Goal: Find contact information: Find contact information

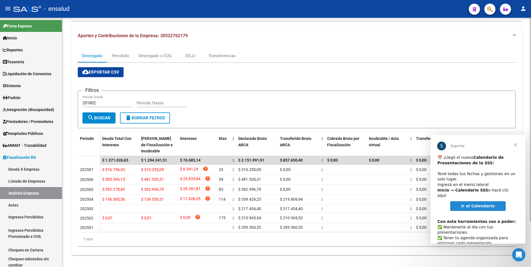
scroll to position [56, 0]
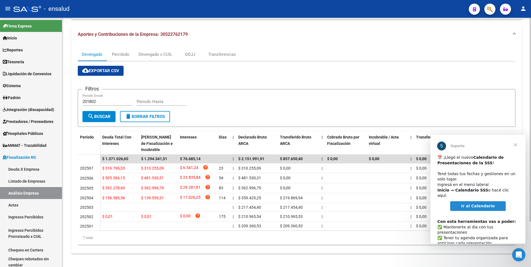
click at [530, 187] on div at bounding box center [530, 165] width 1 height 204
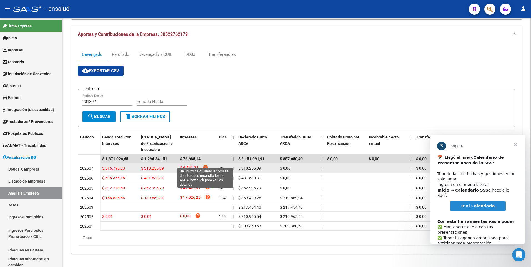
click at [206, 165] on icon "help" at bounding box center [206, 168] width 6 height 6
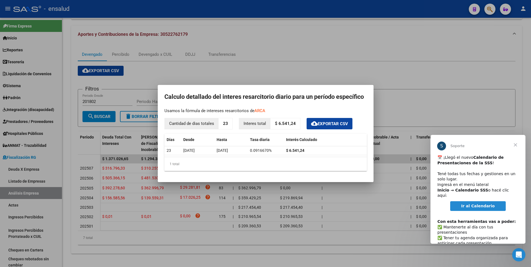
click at [416, 77] on div at bounding box center [265, 133] width 531 height 267
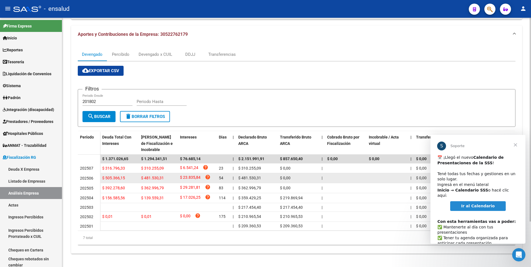
click at [192, 174] on span "$ 23.835,84" at bounding box center [190, 177] width 21 height 7
click at [209, 174] on icon "help" at bounding box center [208, 177] width 6 height 6
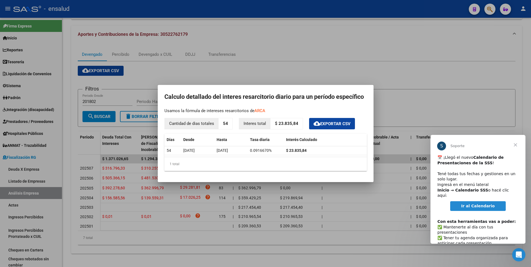
click at [411, 81] on div at bounding box center [265, 133] width 531 height 267
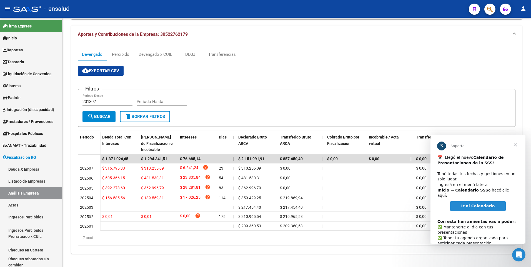
click at [478, 204] on span "Ir al Calendario" at bounding box center [478, 206] width 34 height 4
click at [20, 37] on link "Inicio" at bounding box center [31, 38] width 62 height 12
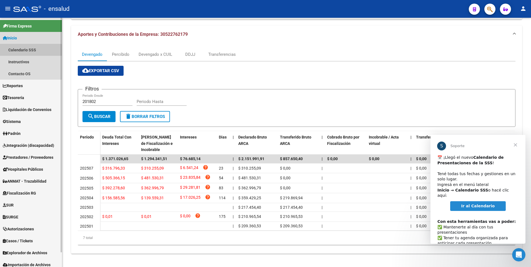
click at [26, 52] on link "Calendario SSS" at bounding box center [31, 50] width 62 height 12
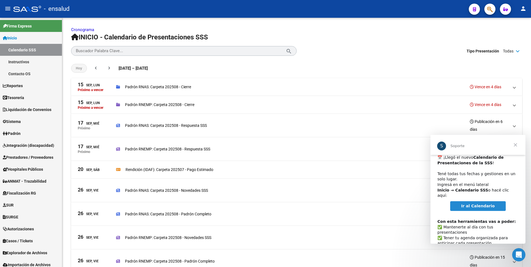
scroll to position [29, 0]
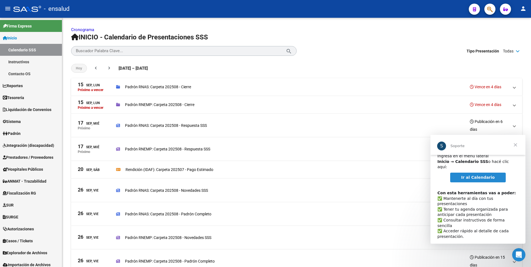
click at [516, 144] on span "Cerrar" at bounding box center [515, 145] width 20 height 20
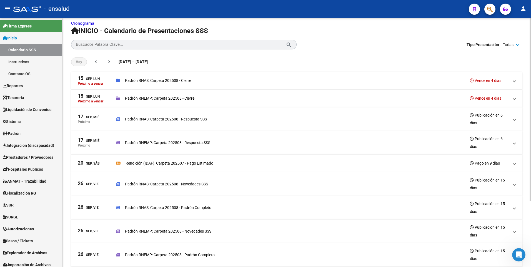
scroll to position [0, 0]
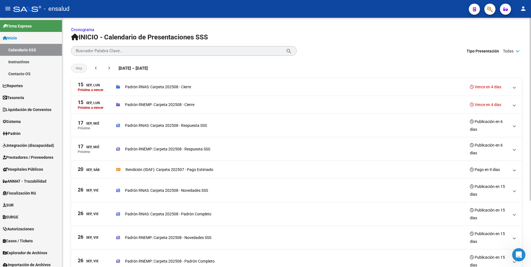
click at [531, 139] on html "menu - ensalud person Firma Express Inicio Calendario SSS Instructivos Contacto…" at bounding box center [265, 133] width 531 height 267
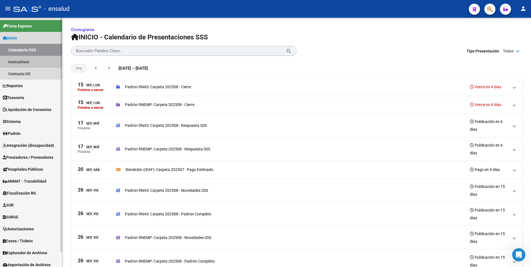
click at [24, 63] on link "Instructivos" at bounding box center [31, 62] width 62 height 12
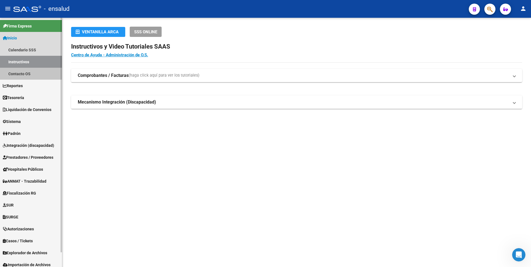
click at [21, 72] on link "Contacto OS" at bounding box center [31, 74] width 62 height 12
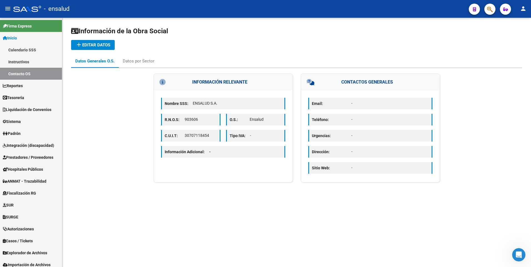
drag, startPoint x: 531, startPoint y: 162, endPoint x: 532, endPoint y: 194, distance: 32.2
click at [531, 194] on html "menu - ensalud person Firma Express Inicio Calendario SSS Instructivos Contacto…" at bounding box center [265, 133] width 531 height 267
click at [145, 61] on div "Datos por Sector" at bounding box center [139, 61] width 32 height 6
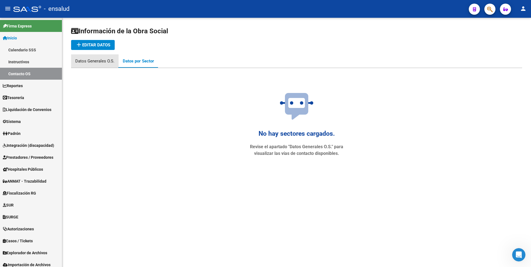
click at [90, 60] on div "Datos Generales O.S." at bounding box center [94, 61] width 39 height 6
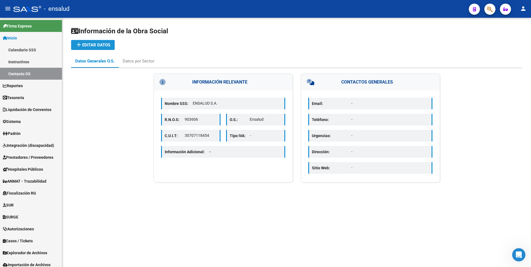
click at [81, 46] on mat-icon "add" at bounding box center [79, 44] width 7 height 7
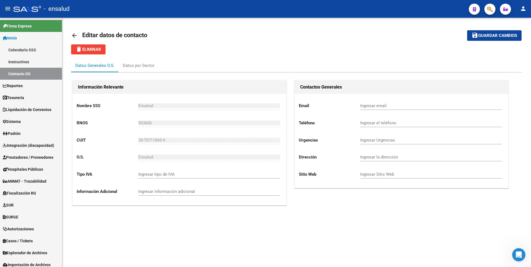
click at [505, 11] on icon "button" at bounding box center [505, 9] width 5 height 4
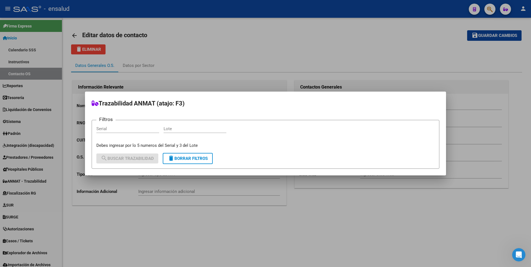
click at [505, 11] on div at bounding box center [265, 133] width 531 height 267
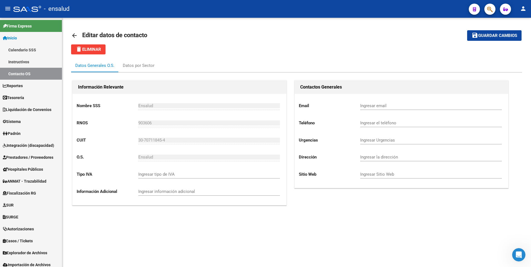
click at [524, 9] on mat-icon "person" at bounding box center [523, 8] width 7 height 7
click at [517, 22] on button "person Mi Perfil" at bounding box center [512, 23] width 34 height 13
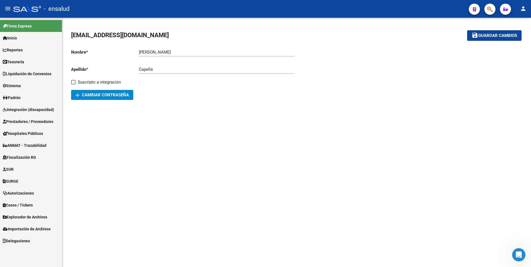
click at [11, 35] on span "Inicio" at bounding box center [10, 38] width 14 height 6
